Goal: Information Seeking & Learning: Learn about a topic

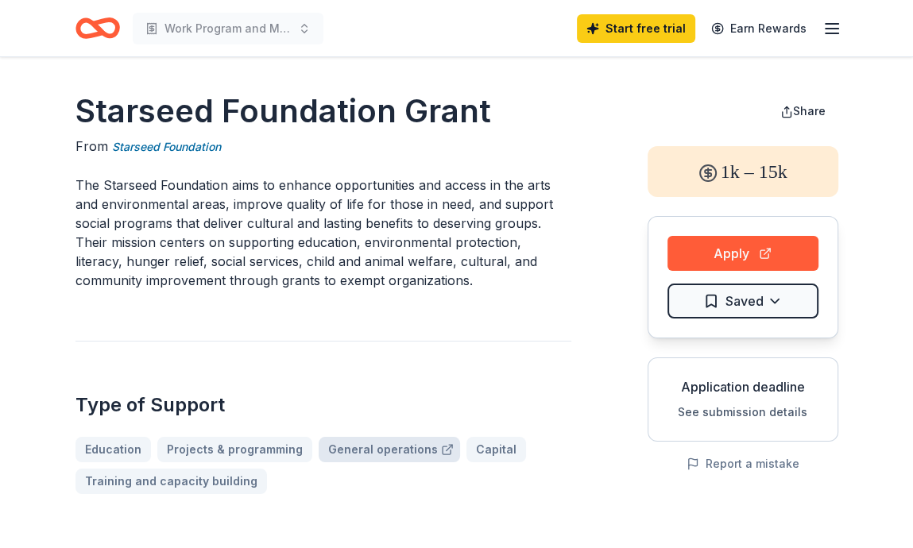
click at [397, 452] on link "General operations" at bounding box center [389, 449] width 141 height 25
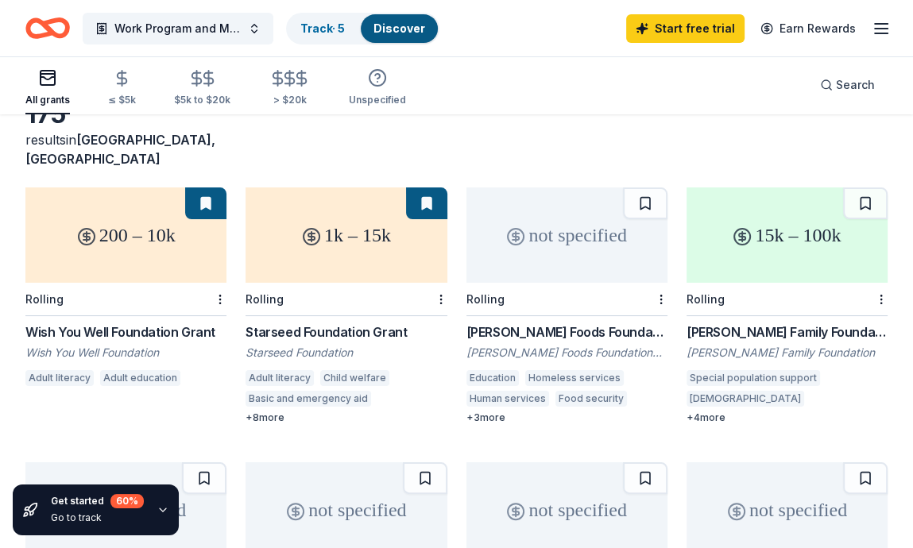
scroll to position [75, 0]
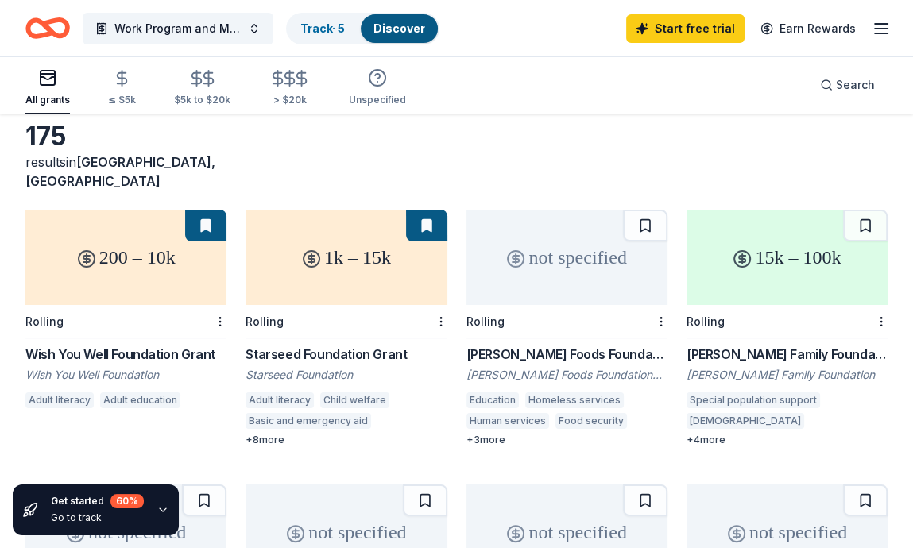
click at [135, 345] on div "Wish You Well Foundation Grant" at bounding box center [125, 354] width 201 height 19
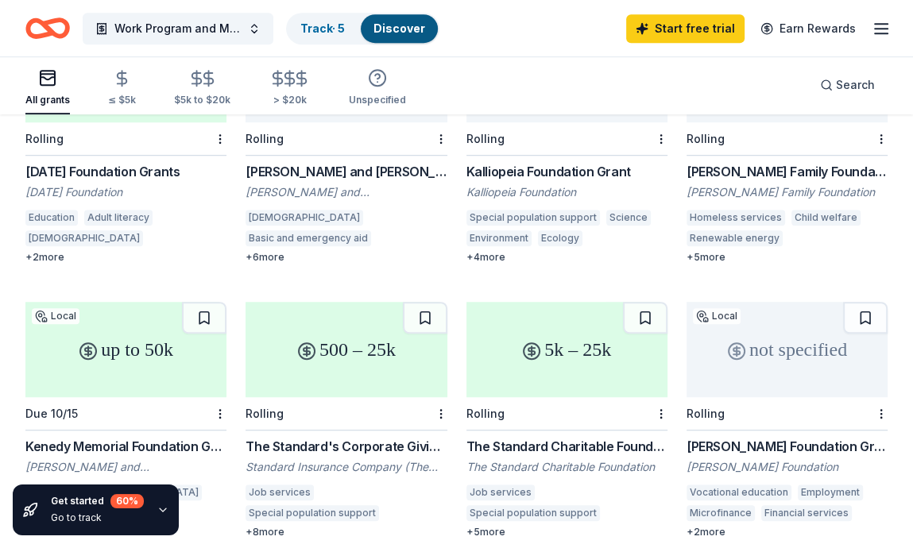
scroll to position [874, 0]
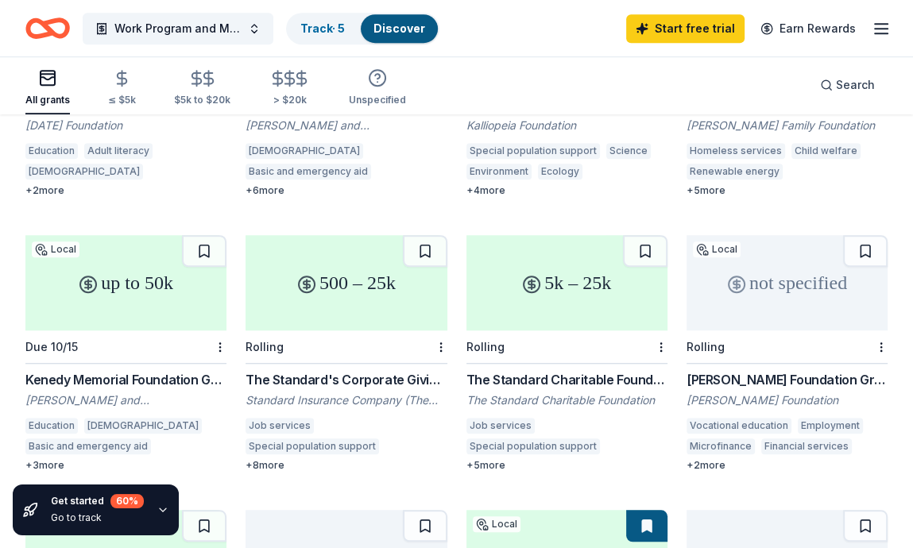
click at [372, 370] on div "The Standard's Corporate Giving Program" at bounding box center [345, 379] width 201 height 19
click at [779, 370] on div "Boulware Foundation Grant" at bounding box center [786, 379] width 201 height 19
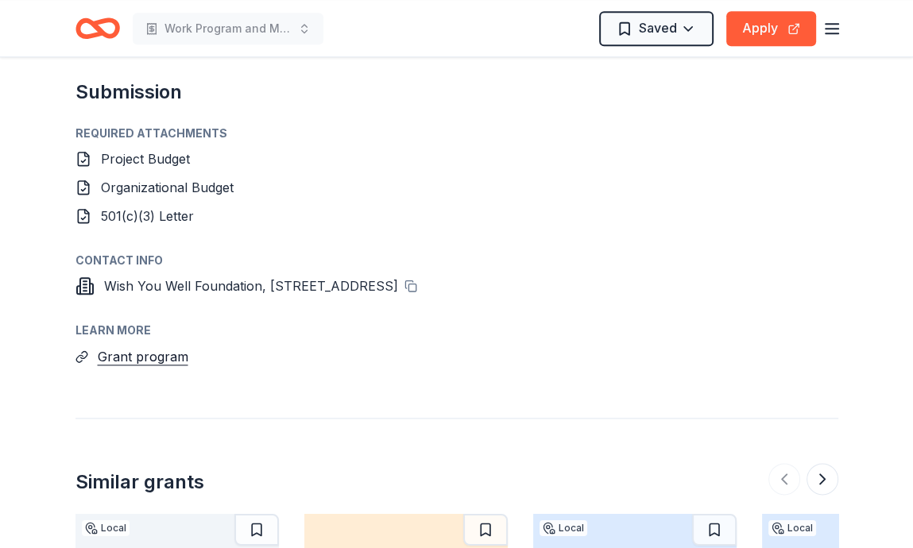
scroll to position [1430, 0]
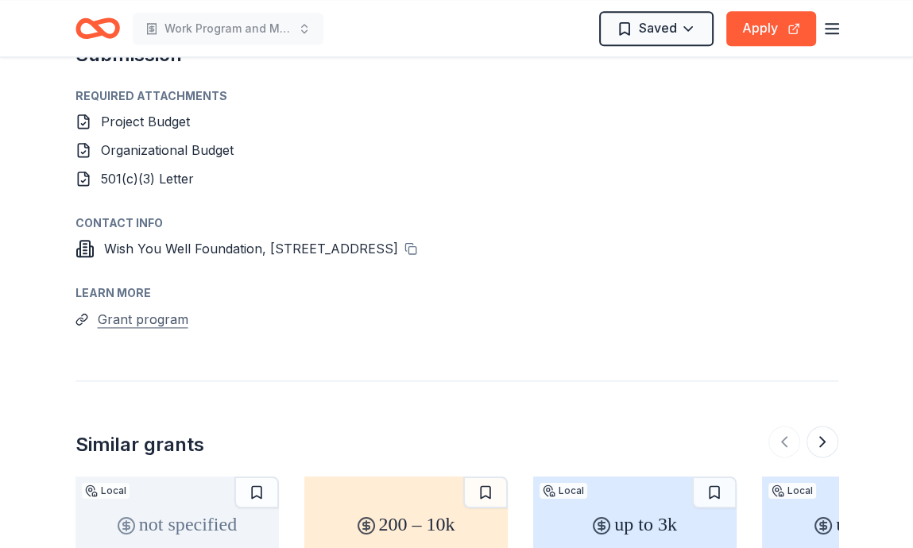
click at [173, 309] on button "Grant program" at bounding box center [143, 319] width 91 height 21
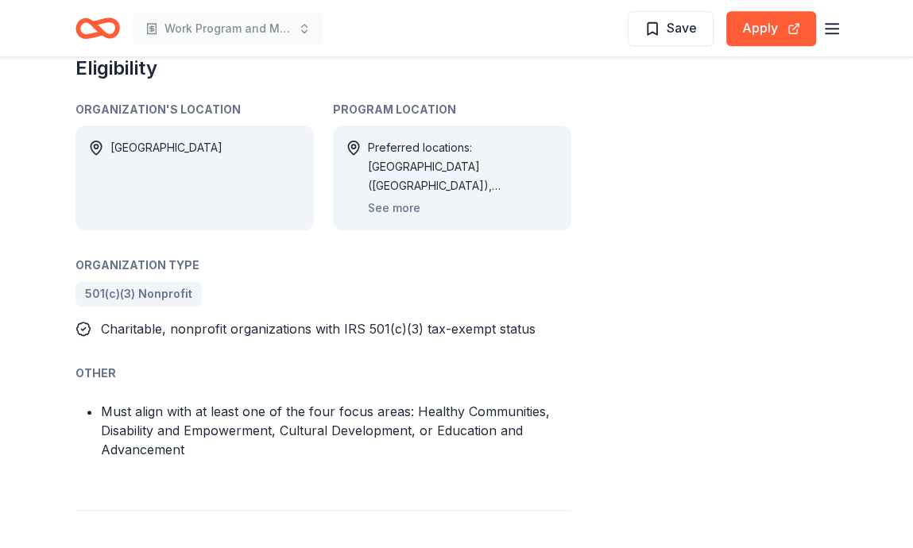
scroll to position [1033, 0]
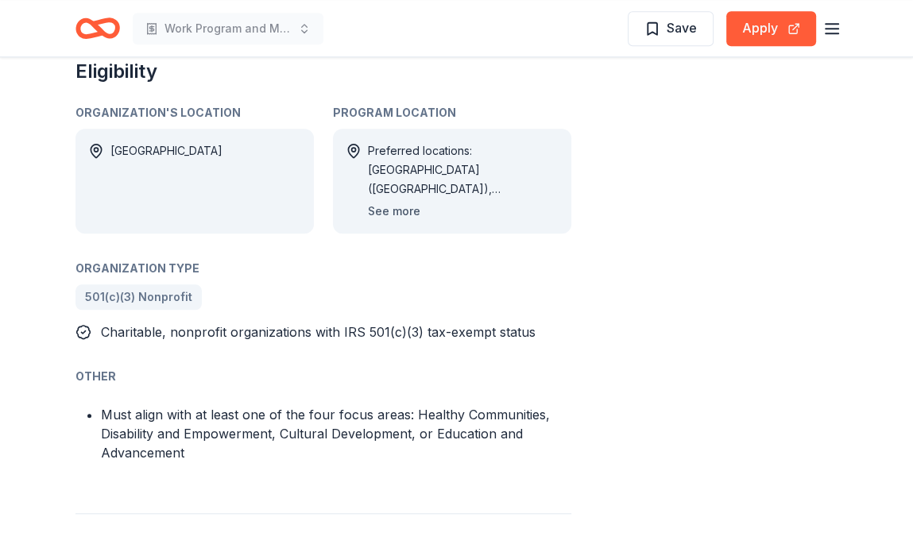
click at [392, 210] on button "See more" at bounding box center [394, 211] width 52 height 19
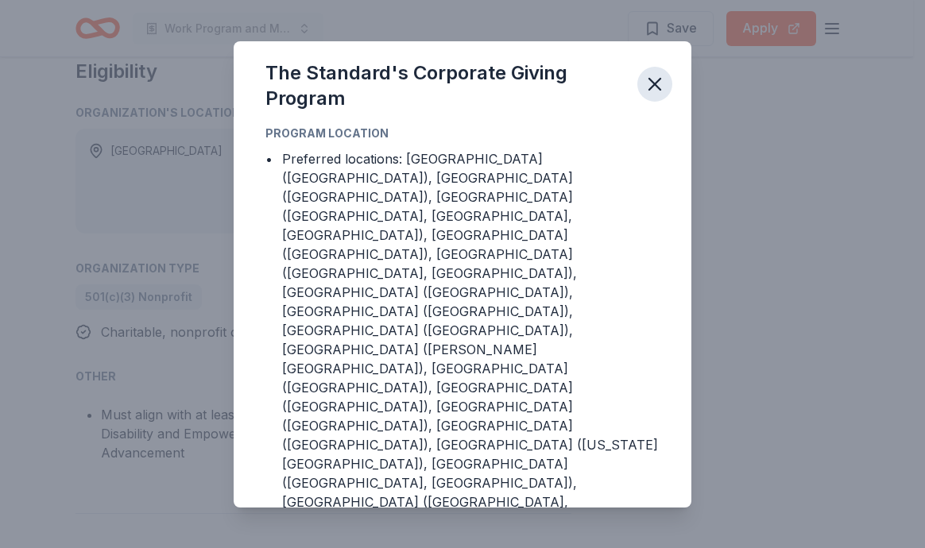
click at [646, 95] on icon "button" at bounding box center [655, 84] width 22 height 22
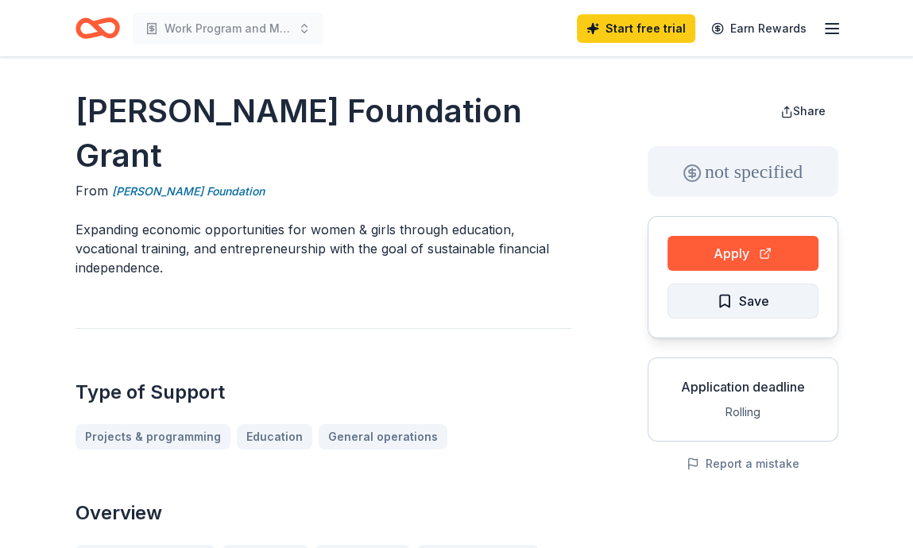
click at [731, 303] on span "Save" at bounding box center [743, 301] width 52 height 21
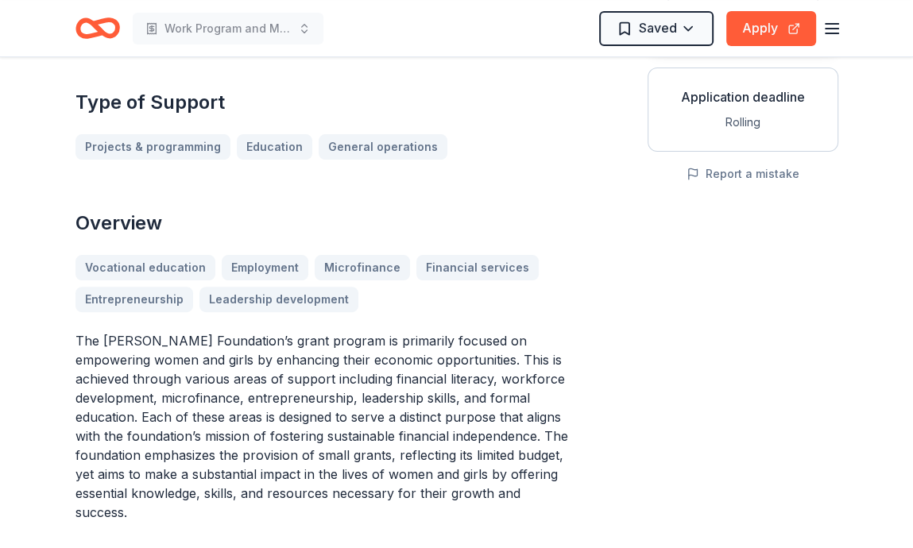
scroll to position [318, 0]
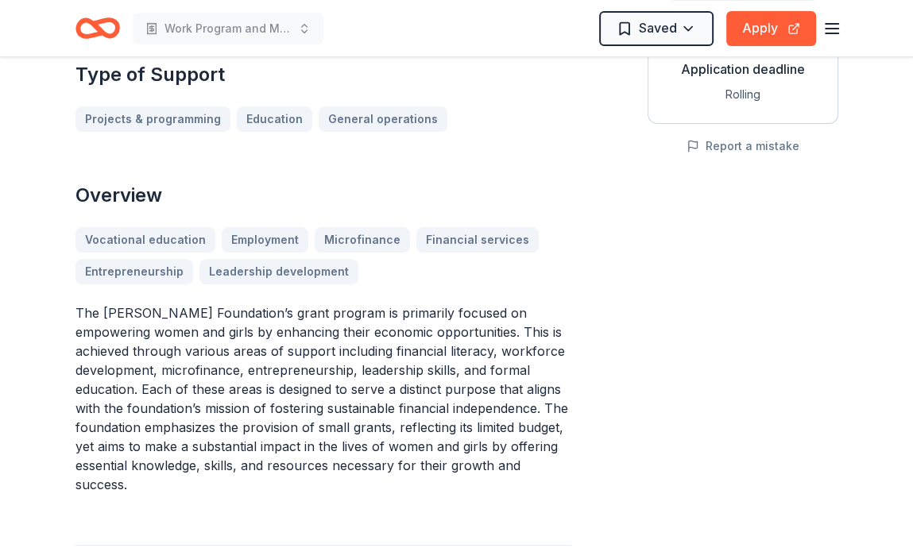
click at [737, 328] on div "Share not specified Apply Saved Application deadline Rolling Report a mistake" at bounding box center [742, 495] width 191 height 1449
click at [810, 254] on div "Share not specified Apply Saved Application deadline Rolling Report a mistake" at bounding box center [742, 495] width 191 height 1449
